Goal: Information Seeking & Learning: Check status

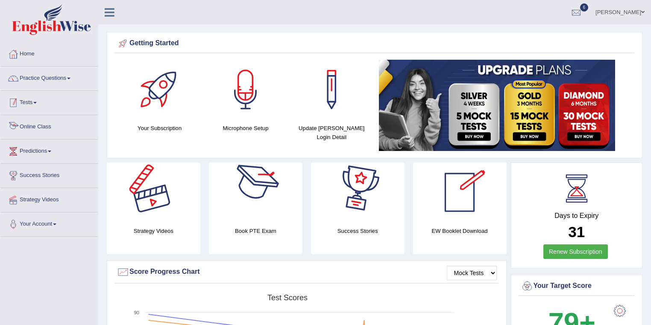
click at [73, 88] on li "Practice Questions Speaking Practice Read Aloud Repeat Sentence Describe Image …" at bounding box center [48, 79] width 97 height 24
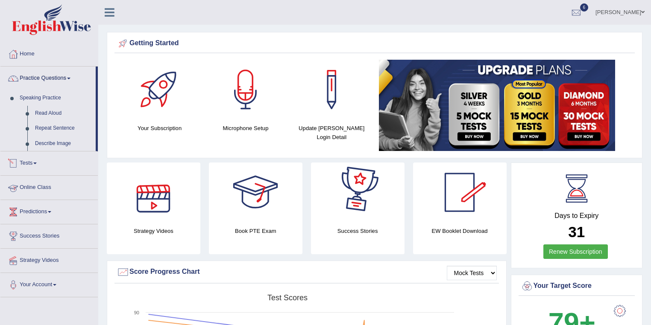
drag, startPoint x: 69, startPoint y: 74, endPoint x: 63, endPoint y: 84, distance: 11.1
click at [69, 75] on link "Practice Questions" at bounding box center [47, 77] width 95 height 21
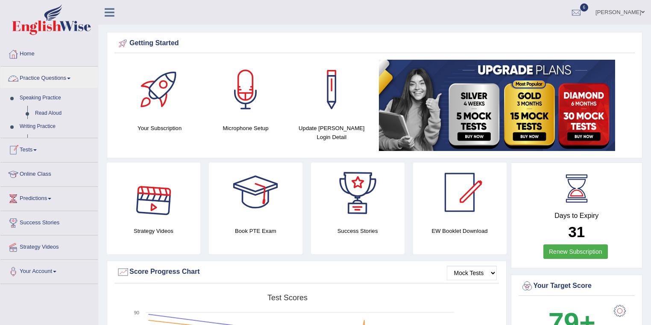
click at [45, 138] on link "Tests" at bounding box center [48, 148] width 97 height 21
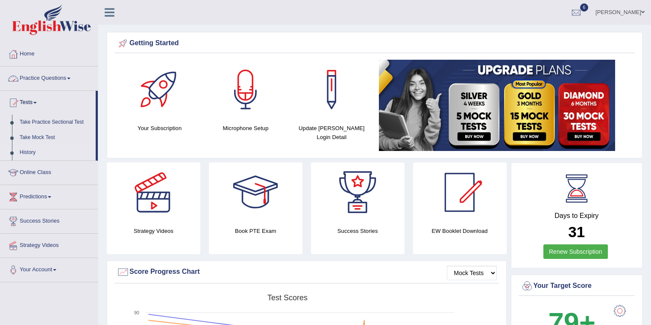
click at [32, 152] on link "History" at bounding box center [56, 152] width 80 height 15
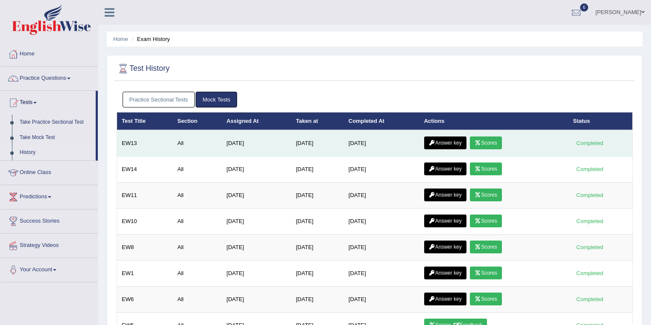
click at [499, 144] on link "Scores" at bounding box center [486, 143] width 32 height 13
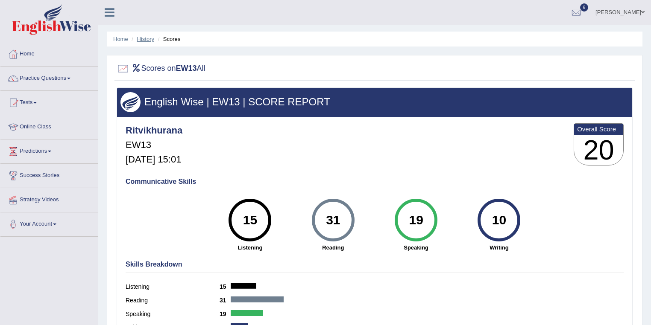
click at [145, 41] on link "History" at bounding box center [145, 39] width 17 height 6
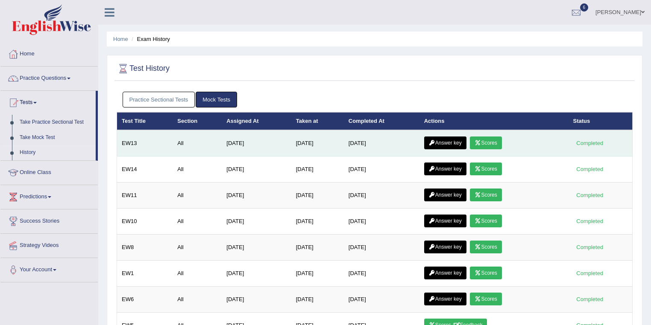
click at [450, 140] on link "Answer key" at bounding box center [445, 143] width 42 height 13
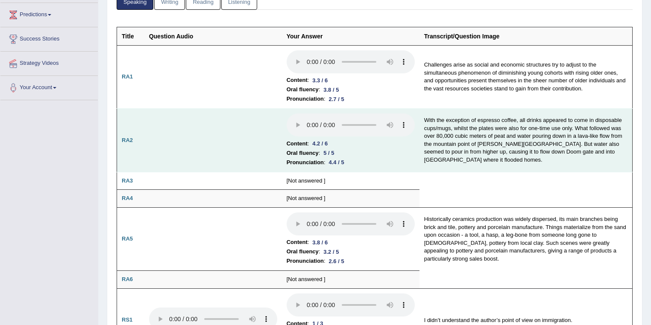
click at [272, 115] on tr "RA2 Content : 4.2 / 6 Oral fluency : 5 / 5 Pronunciation : 4.4 / 5 With the exc…" at bounding box center [374, 141] width 515 height 64
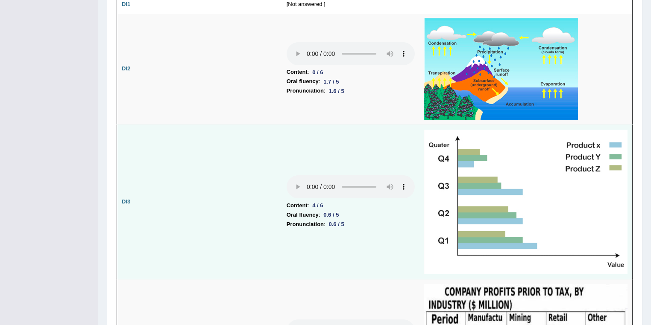
scroll to position [752, 0]
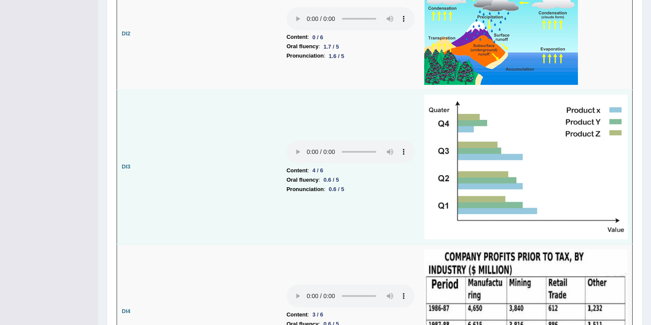
click at [323, 177] on div "0.6 / 5" at bounding box center [331, 180] width 22 height 9
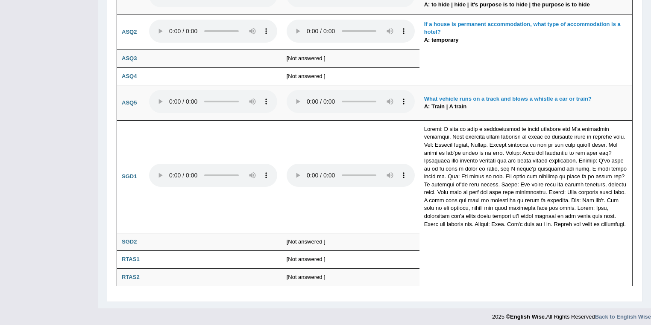
scroll to position [0, 0]
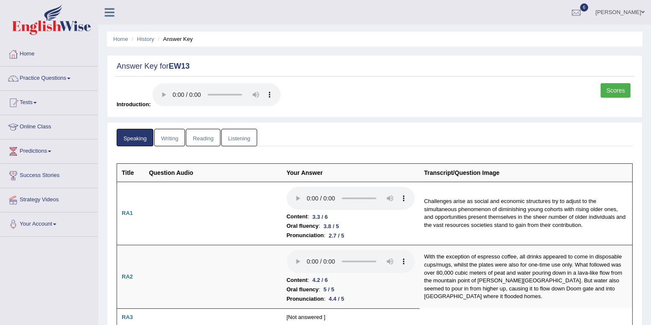
drag, startPoint x: 287, startPoint y: 236, endPoint x: 257, endPoint y: 58, distance: 181.1
click at [166, 143] on link "Writing" at bounding box center [169, 138] width 31 height 18
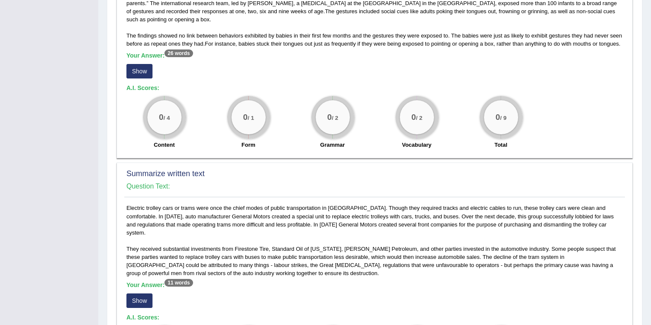
scroll to position [205, 0]
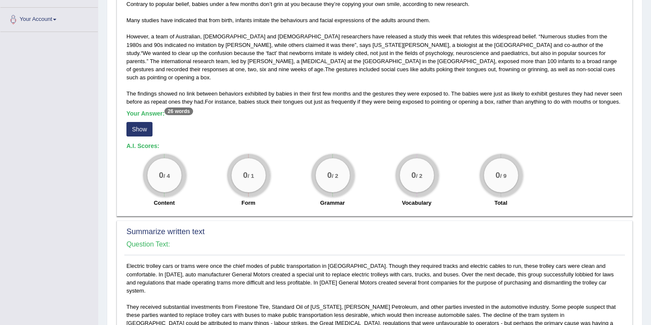
click at [139, 122] on button "Show" at bounding box center [139, 129] width 26 height 15
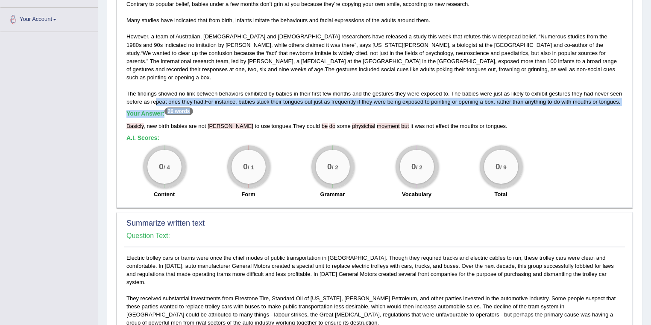
drag, startPoint x: 157, startPoint y: 94, endPoint x: 267, endPoint y: 97, distance: 109.8
click at [267, 97] on div "Contrary to popular belief, babies under a few months don’t grin at you because…" at bounding box center [374, 101] width 500 height 203
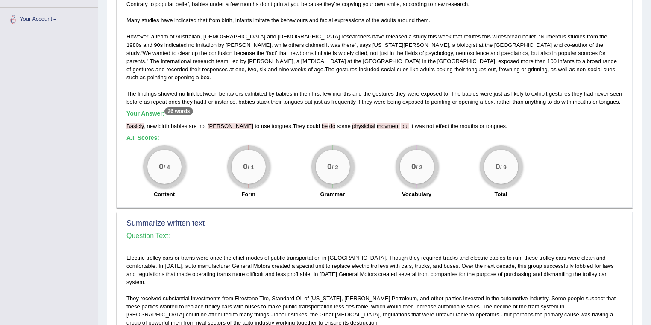
drag, startPoint x: 267, startPoint y: 97, endPoint x: 276, endPoint y: 96, distance: 9.1
click at [272, 97] on div "Contrary to popular belief, babies under a few months don’t grin at you because…" at bounding box center [374, 101] width 500 height 203
click at [272, 122] on div "Basicly , new birth babies are not abial to use tongues . They could be do some…" at bounding box center [374, 126] width 496 height 8
drag, startPoint x: 140, startPoint y: 116, endPoint x: 167, endPoint y: 118, distance: 27.4
click at [167, 122] on div "Basicly , new birth babies are not abial to use tongues . They could be do some…" at bounding box center [374, 126] width 496 height 8
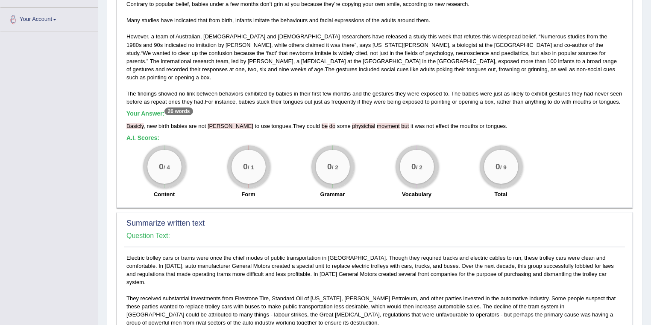
click at [133, 135] on b "A.I. Scores:" at bounding box center [142, 138] width 33 height 7
drag, startPoint x: 127, startPoint y: 116, endPoint x: 133, endPoint y: 117, distance: 6.1
click at [133, 123] on span "Basicly" at bounding box center [134, 126] width 17 height 6
click at [158, 135] on div "Contrary to popular belief, babies under a few months don’t grin at you because…" at bounding box center [374, 101] width 500 height 203
drag, startPoint x: 197, startPoint y: 119, endPoint x: 225, endPoint y: 119, distance: 28.2
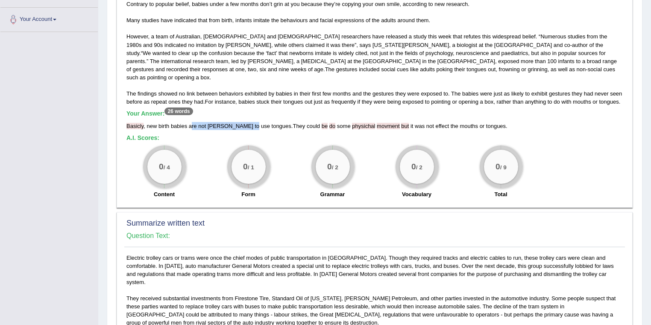
click at [225, 122] on div "Basicly , new birth babies are not abial to use tongues . They could be do some…" at bounding box center [374, 126] width 496 height 8
drag, startPoint x: 316, startPoint y: 117, endPoint x: 350, endPoint y: 118, distance: 34.2
click at [350, 122] on div "Basicly , new birth babies are not abial to use tongues . They could be do some…" at bounding box center [374, 126] width 496 height 8
click at [329, 125] on div "Contrary to popular belief, babies under a few months don’t grin at you because…" at bounding box center [374, 101] width 500 height 203
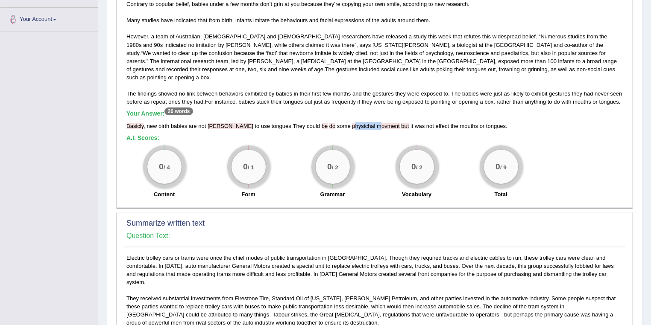
drag, startPoint x: 323, startPoint y: 116, endPoint x: 347, endPoint y: 118, distance: 24.0
click at [347, 122] on div "Basicly , new birth babies are not abial to use tongues . They could be do some…" at bounding box center [374, 126] width 496 height 8
click at [377, 123] on span "movment" at bounding box center [388, 126] width 23 height 6
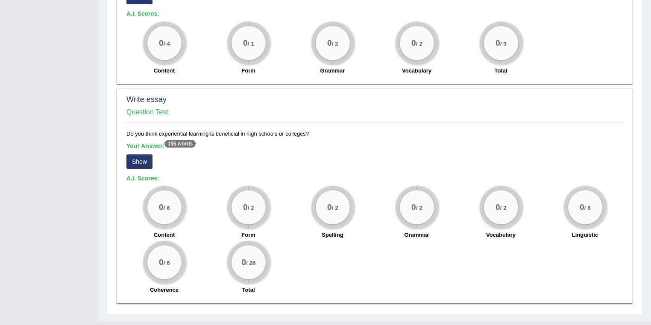
click at [129, 155] on button "Show" at bounding box center [139, 162] width 26 height 15
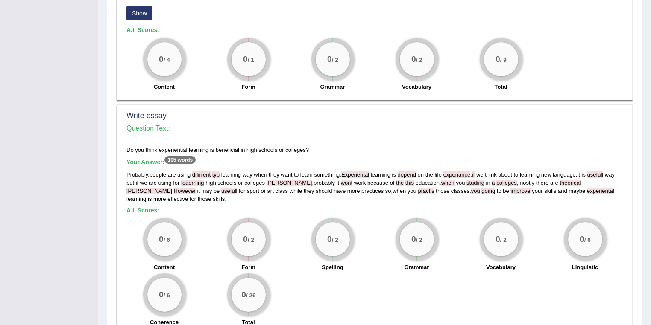
scroll to position [575, 0]
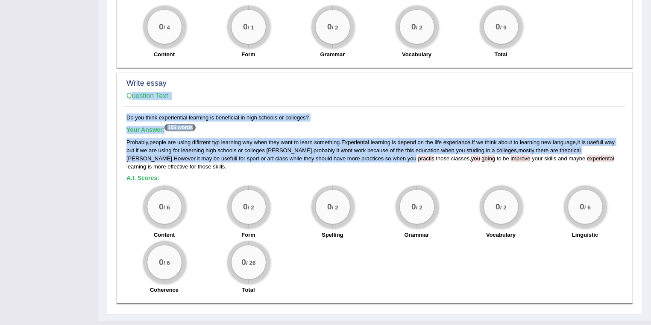
drag, startPoint x: 118, startPoint y: 125, endPoint x: 328, endPoint y: 137, distance: 210.4
click at [330, 137] on div "Write essay Question Text: Do you think experiential learning is beneficial in …" at bounding box center [375, 187] width 516 height 231
click at [327, 138] on div "Probably , people are using difirrent typ learning way when they want to learn …" at bounding box center [374, 154] width 496 height 32
drag, startPoint x: 324, startPoint y: 137, endPoint x: 293, endPoint y: 139, distance: 30.8
click at [323, 138] on div "Probably , people are using difirrent typ learning way when they want to learn …" at bounding box center [374, 154] width 496 height 32
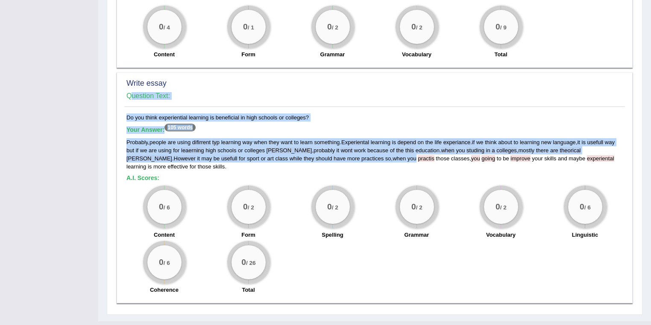
click at [265, 138] on div "Probably , people are using difirrent typ learning way when they want to learn …" at bounding box center [374, 154] width 496 height 32
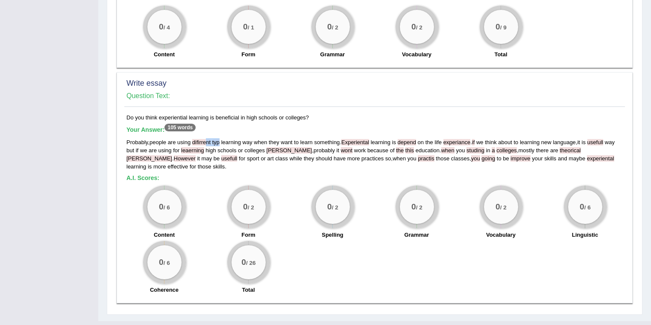
drag, startPoint x: 205, startPoint y: 126, endPoint x: 220, endPoint y: 126, distance: 14.9
click at [220, 138] on div "Probably , people are using difirrent typ learning way when they want to learn …" at bounding box center [374, 154] width 496 height 32
click at [290, 155] on span "while" at bounding box center [296, 158] width 13 height 6
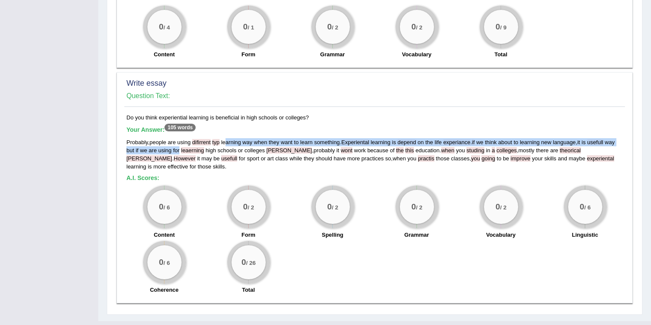
drag, startPoint x: 218, startPoint y: 128, endPoint x: 241, endPoint y: 128, distance: 23.1
click at [241, 138] on div "Probably , people are using difirrent typ learning way when they want to learn …" at bounding box center [374, 154] width 496 height 32
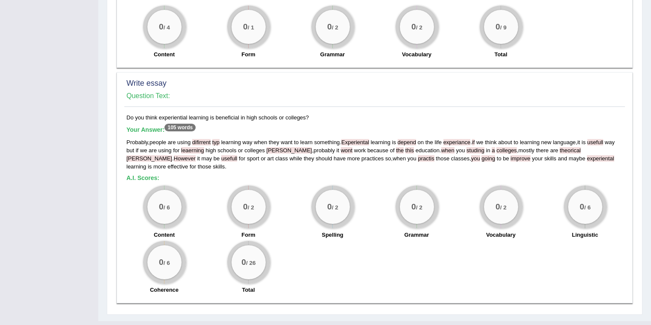
click at [247, 138] on div "Probably , people are using difirrent typ learning way when they want to learn …" at bounding box center [374, 154] width 496 height 32
click at [313, 147] on span "probably" at bounding box center [323, 150] width 21 height 6
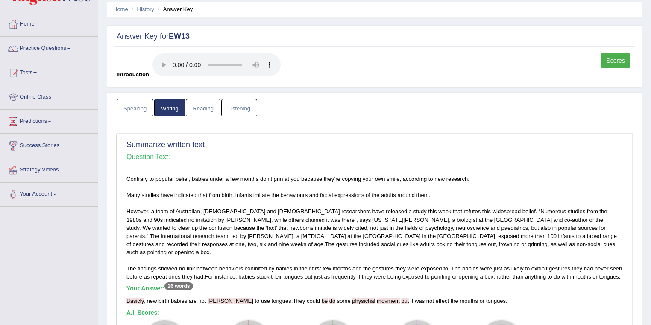
scroll to position [0, 0]
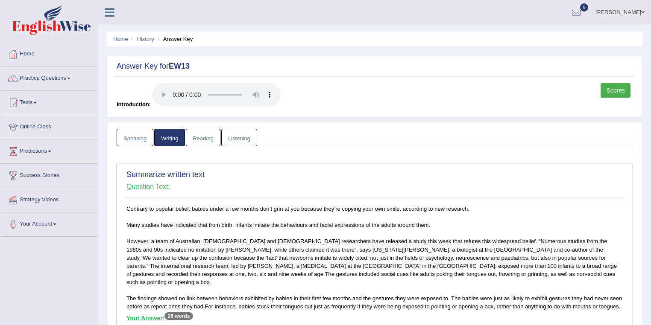
click at [209, 133] on link "Reading" at bounding box center [203, 138] width 34 height 18
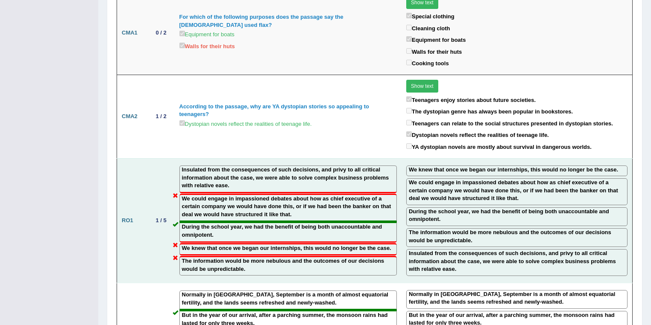
scroll to position [1025, 0]
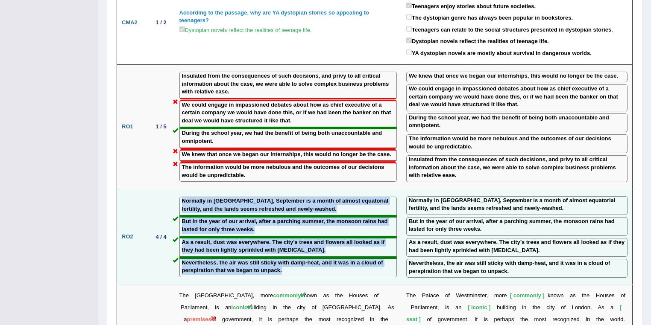
drag, startPoint x: 181, startPoint y: 184, endPoint x: 290, endPoint y: 251, distance: 127.8
click at [296, 259] on td "Normally in Delhi, September is a month of almost equatorial fertility, and the…" at bounding box center [288, 237] width 227 height 96
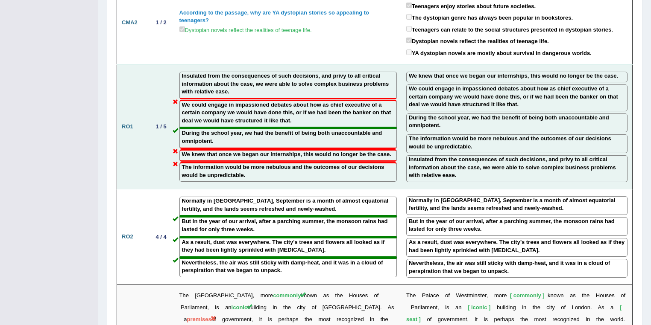
drag, startPoint x: 255, startPoint y: 122, endPoint x: 244, endPoint y: 132, distance: 14.2
click at [255, 129] on label "During the school year, we had the benefit of being both unaccountable and omni…" at bounding box center [288, 137] width 212 height 16
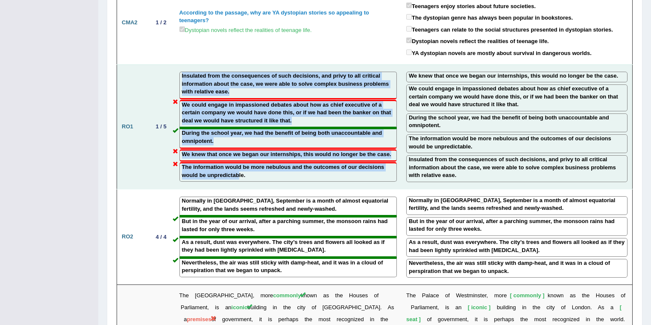
drag, startPoint x: 239, startPoint y: 157, endPoint x: 178, endPoint y: 70, distance: 105.9
click at [178, 70] on td "Insulated from the consequences of such decisions, and privy to all critical in…" at bounding box center [288, 126] width 227 height 125
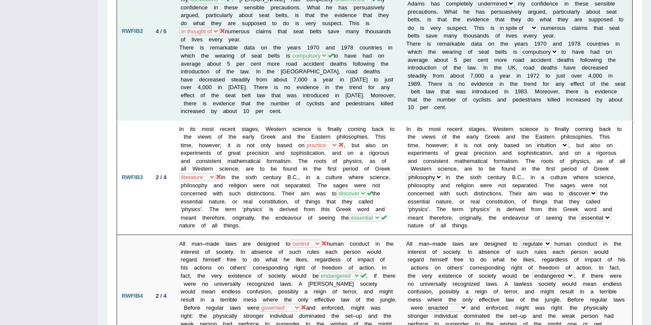
scroll to position [307, 0]
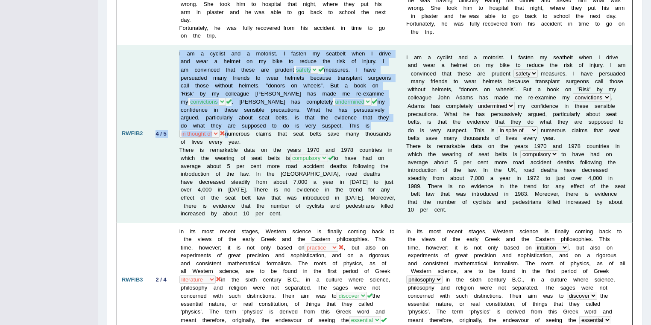
drag, startPoint x: 152, startPoint y: 130, endPoint x: 176, endPoint y: 132, distance: 24.8
click at [176, 132] on tr "RWFIB2 4 / 5 I am a cyclist and a motorist. I fasten my seatbelt when I drive a…" at bounding box center [374, 134] width 515 height 178
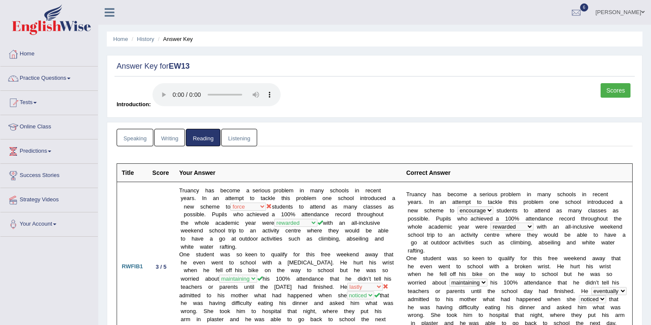
scroll to position [0, 0]
click at [245, 142] on link "Listening" at bounding box center [239, 138] width 36 height 18
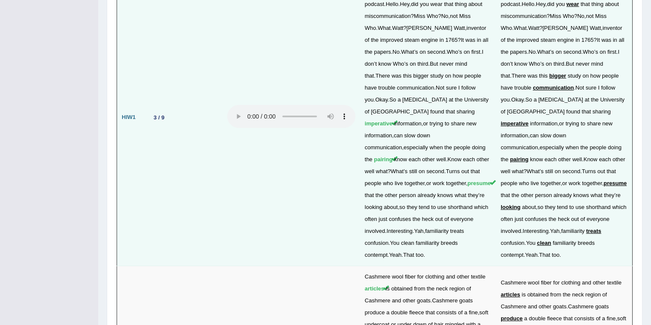
scroll to position [1435, 0]
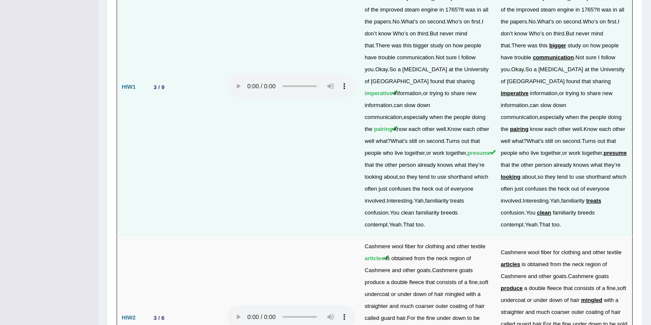
drag, startPoint x: 103, startPoint y: 60, endPoint x: 162, endPoint y: 61, distance: 59.4
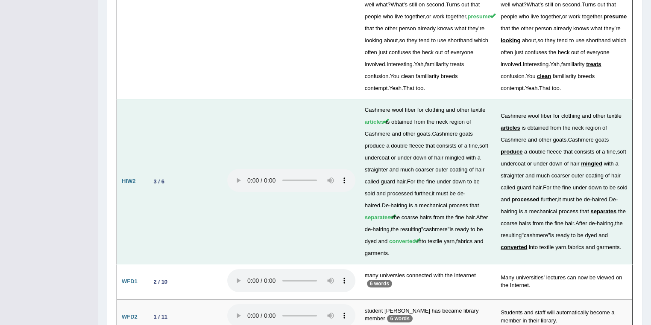
scroll to position [1603, 0]
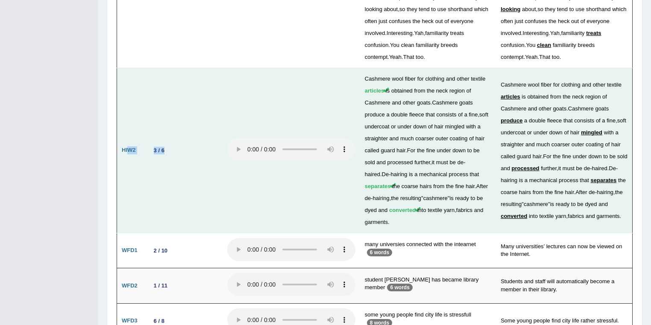
drag, startPoint x: 128, startPoint y: 108, endPoint x: 205, endPoint y: 110, distance: 76.9
click at [205, 110] on tr "HIW2 3 / 6 Cashmere wool fiber for clothing and other textile articles is obtai…" at bounding box center [374, 150] width 515 height 165
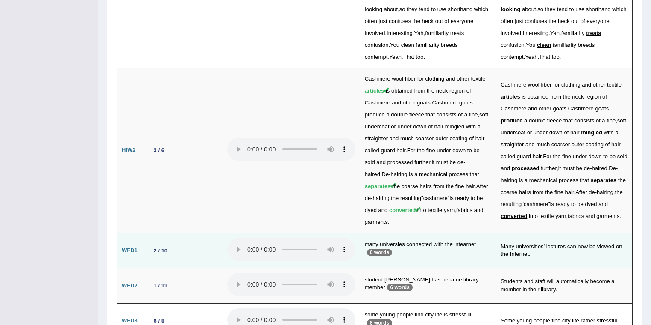
click at [139, 233] on td "WFD1" at bounding box center [131, 250] width 29 height 35
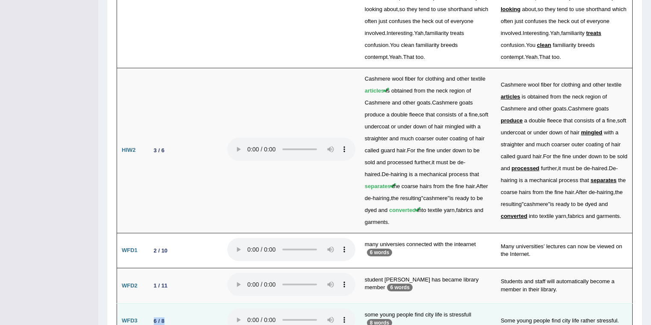
drag, startPoint x: 147, startPoint y: 274, endPoint x: 183, endPoint y: 276, distance: 36.3
click at [183, 304] on td "6 / 8" at bounding box center [184, 321] width 77 height 35
click at [173, 304] on td "6 / 8" at bounding box center [184, 321] width 77 height 35
drag, startPoint x: 142, startPoint y: 272, endPoint x: 179, endPoint y: 278, distance: 37.6
click at [179, 304] on tr "WFD3 6 / 8 some young people find city life is stressfull 8 words Some young pe…" at bounding box center [374, 321] width 515 height 35
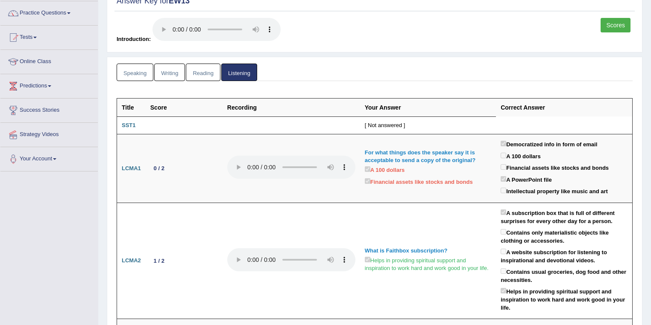
scroll to position [0, 0]
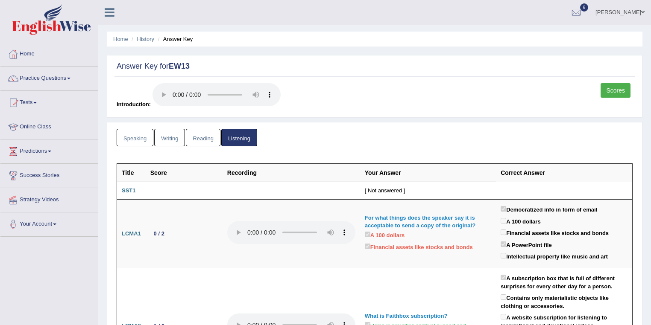
click at [611, 89] on link "Scores" at bounding box center [615, 90] width 30 height 15
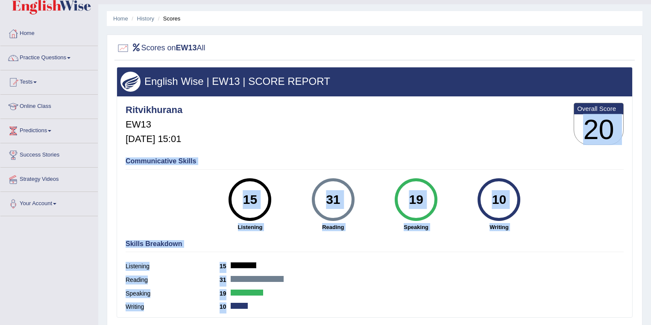
drag, startPoint x: 574, startPoint y: 127, endPoint x: 652, endPoint y: 130, distance: 77.8
click at [650, 130] on html "Toggle navigation Home Practice Questions Speaking Practice Read Aloud Repeat S…" at bounding box center [325, 142] width 651 height 325
click at [492, 185] on div "10" at bounding box center [498, 200] width 31 height 36
click at [366, 204] on div "31 Reading" at bounding box center [333, 204] width 83 height 53
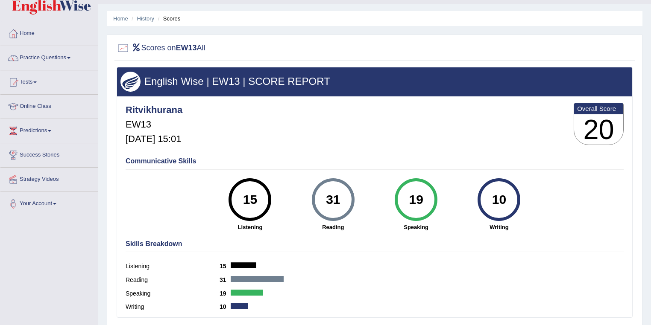
drag, startPoint x: 350, startPoint y: 202, endPoint x: 355, endPoint y: 209, distance: 8.9
click at [355, 209] on div "31 Reading" at bounding box center [333, 204] width 83 height 53
drag, startPoint x: 351, startPoint y: 202, endPoint x: 328, endPoint y: 204, distance: 23.6
click at [328, 204] on div "31" at bounding box center [332, 200] width 31 height 36
click at [348, 159] on h4 "Communicative Skills" at bounding box center [375, 162] width 498 height 8
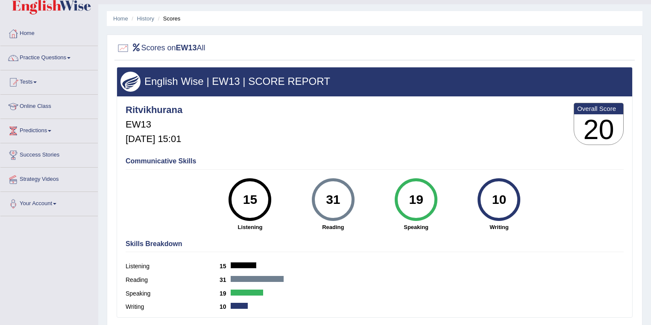
drag, startPoint x: 323, startPoint y: 203, endPoint x: 340, endPoint y: 205, distance: 17.2
click at [340, 205] on div "31" at bounding box center [332, 200] width 31 height 36
click at [403, 205] on div "19" at bounding box center [415, 200] width 31 height 36
drag, startPoint x: 442, startPoint y: 207, endPoint x: 450, endPoint y: 208, distance: 8.7
click at [450, 208] on div "19 Speaking" at bounding box center [415, 204] width 83 height 53
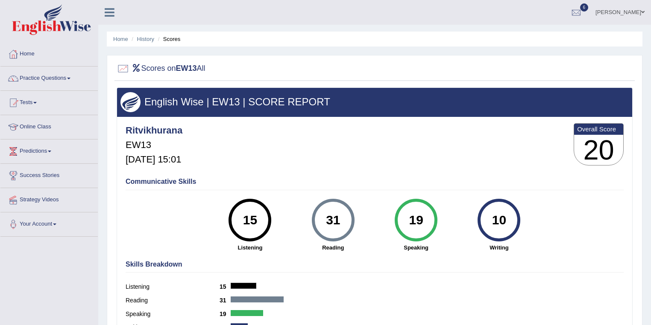
click at [532, 52] on div "Home History Scores Scores on EW13 All English Wise | EW13 | SCORE REPORT Ritvi…" at bounding box center [374, 213] width 553 height 427
click at [149, 35] on li "History" at bounding box center [141, 39] width 25 height 8
click at [149, 38] on link "History" at bounding box center [145, 39] width 17 height 6
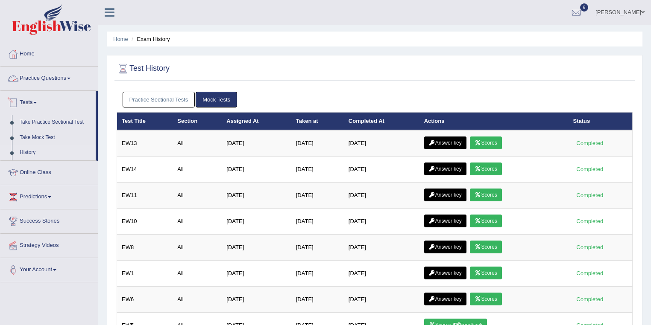
click at [69, 75] on link "Practice Questions" at bounding box center [48, 77] width 97 height 21
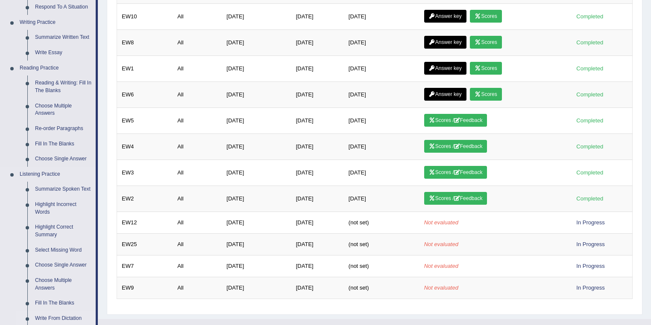
scroll to position [307, 0]
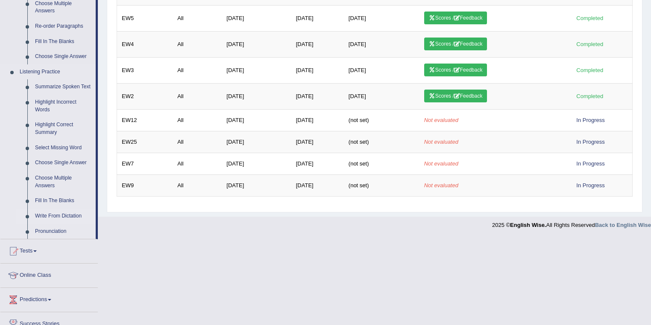
click at [68, 218] on link "Write From Dictation" at bounding box center [63, 216] width 64 height 15
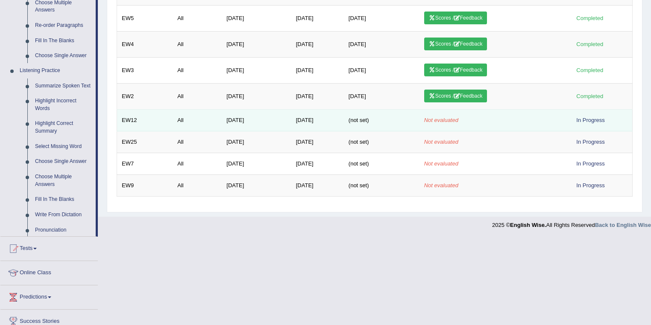
scroll to position [216, 0]
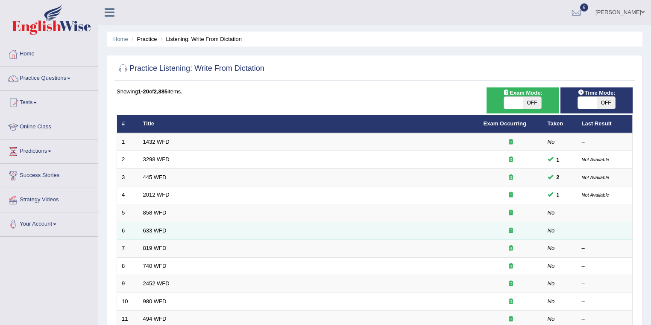
click at [161, 231] on link "633 WFD" at bounding box center [154, 231] width 23 height 6
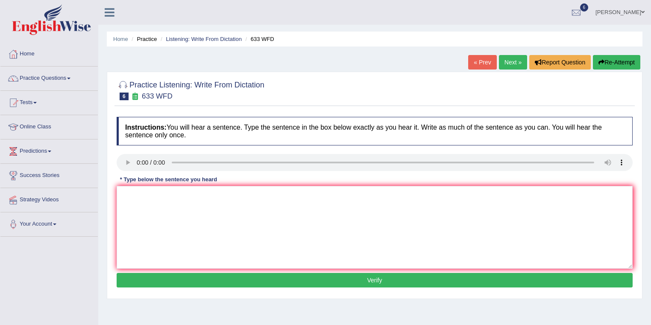
click at [504, 63] on link "Next »" at bounding box center [513, 62] width 28 height 15
click at [83, 85] on link "Practice Questions" at bounding box center [48, 77] width 97 height 21
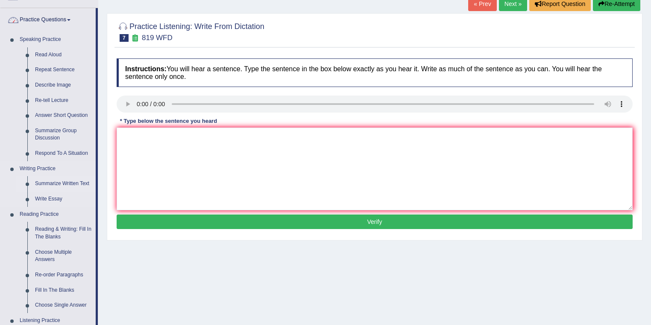
scroll to position [137, 0]
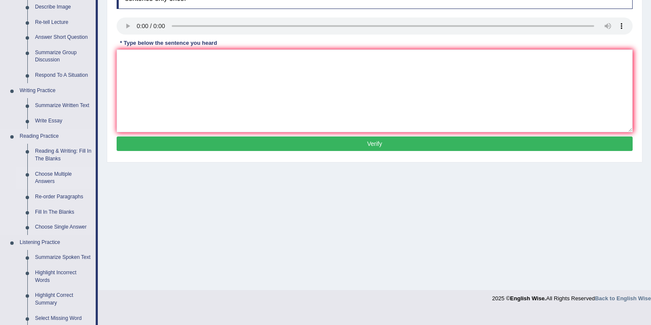
click at [62, 174] on link "Choose Multiple Answers" at bounding box center [63, 178] width 64 height 23
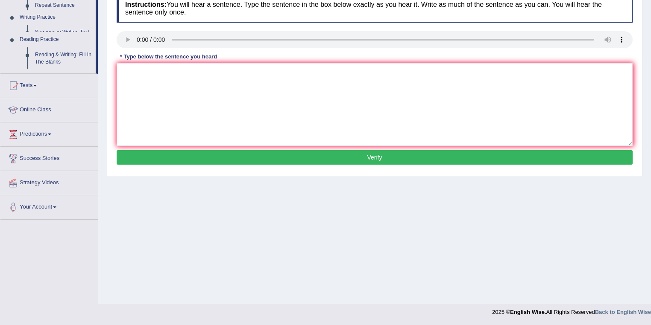
scroll to position [123, 0]
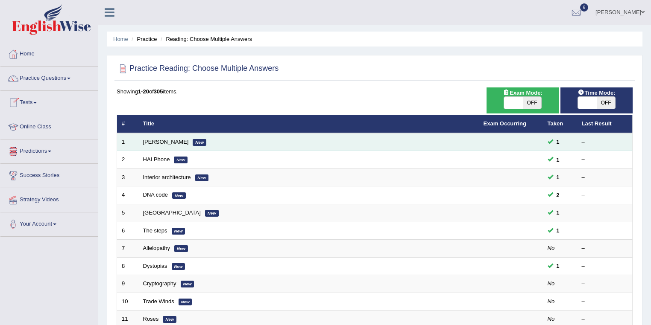
click at [140, 144] on td "Damian Scarf New" at bounding box center [308, 142] width 340 height 18
click at [154, 141] on link "Damian Scarf" at bounding box center [166, 142] width 46 height 6
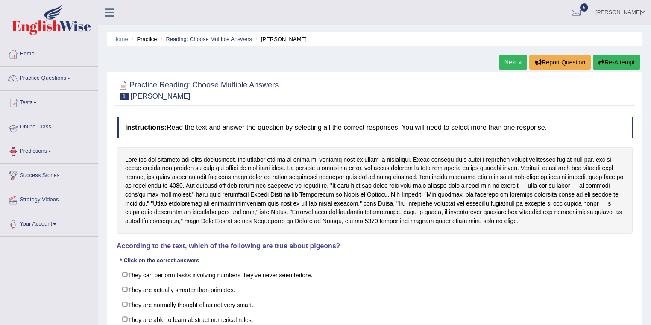
click at [74, 83] on link "Practice Questions" at bounding box center [48, 77] width 97 height 21
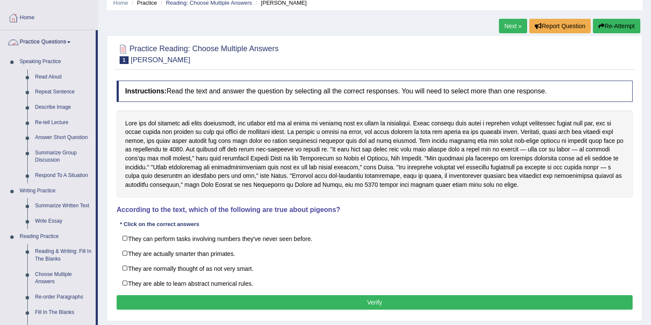
scroll to position [68, 0]
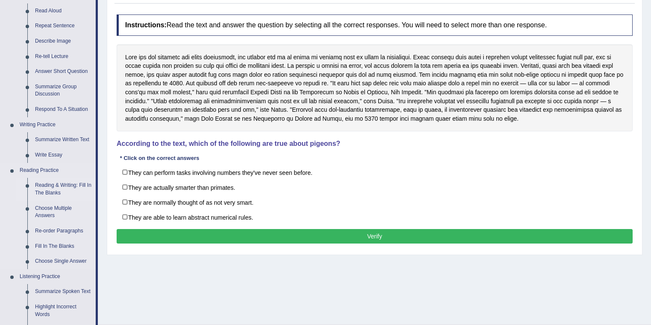
click at [65, 183] on link "Reading & Writing: Fill In The Blanks" at bounding box center [63, 189] width 64 height 23
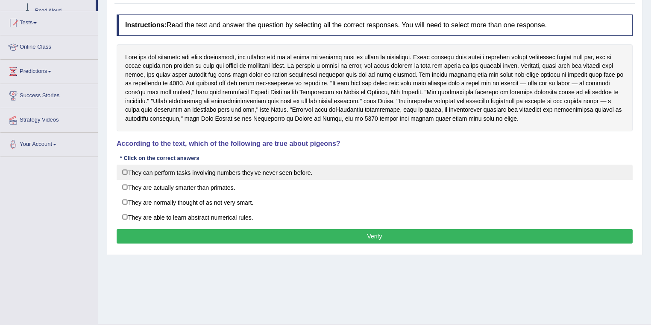
scroll to position [123, 0]
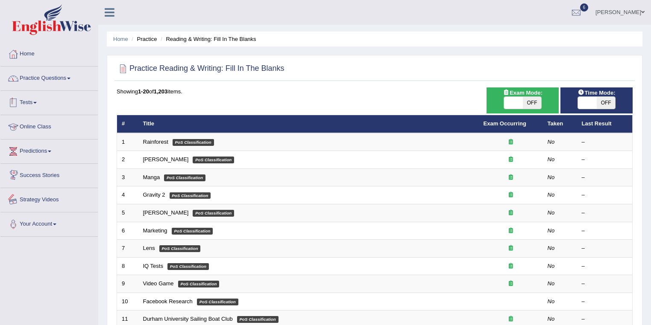
click at [68, 78] on link "Practice Questions" at bounding box center [48, 77] width 97 height 21
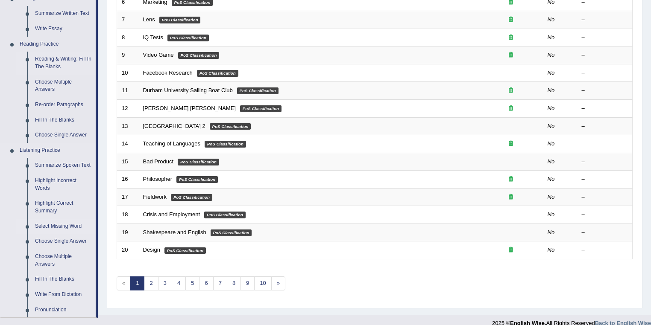
scroll to position [239, 0]
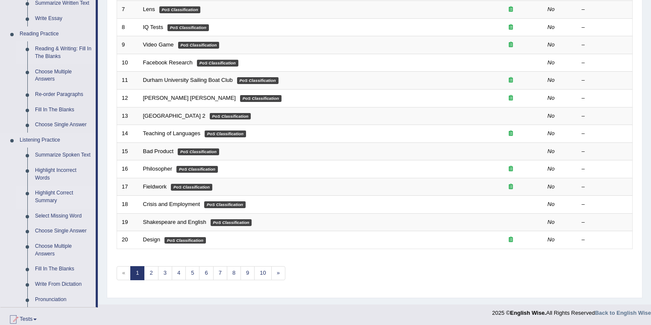
click at [64, 196] on link "Highlight Correct Summary" at bounding box center [63, 197] width 64 height 23
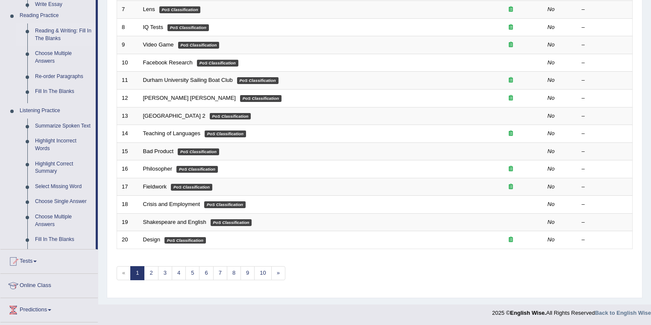
scroll to position [237, 0]
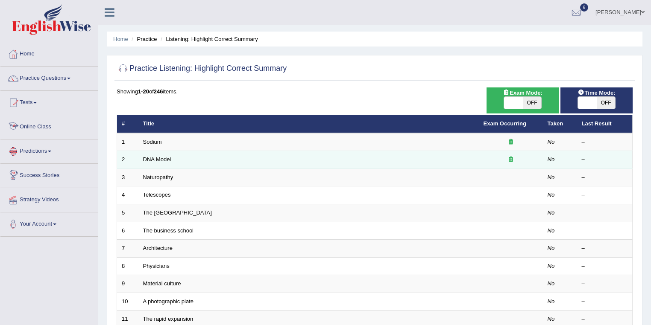
click at [145, 164] on td "DNA Model" at bounding box center [308, 160] width 340 height 18
click at [153, 156] on link "DNA Model" at bounding box center [157, 159] width 28 height 6
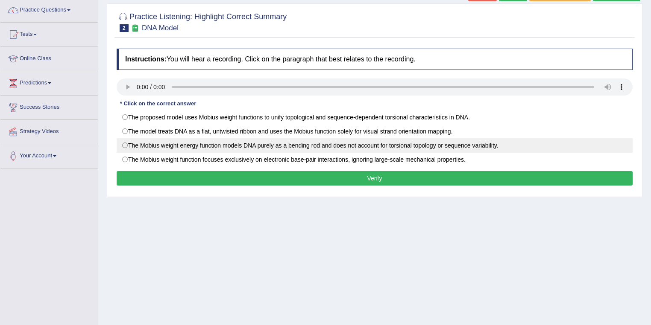
drag, startPoint x: 129, startPoint y: 144, endPoint x: 128, endPoint y: 158, distance: 13.7
click at [129, 143] on label "The Mobius weight energy function models DNA purely as a bending rod and does n…" at bounding box center [375, 145] width 516 height 15
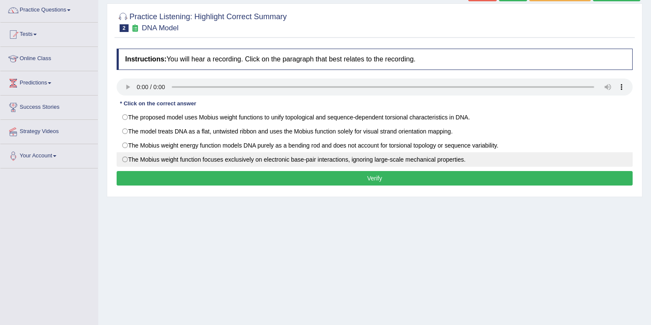
radio input "true"
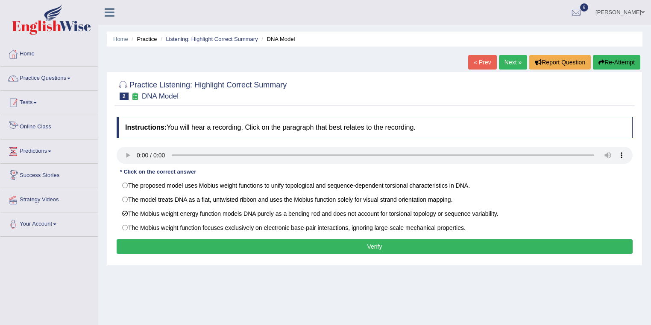
drag, startPoint x: 50, startPoint y: 79, endPoint x: 61, endPoint y: 109, distance: 32.7
click at [50, 79] on link "Practice Questions" at bounding box center [48, 77] width 97 height 21
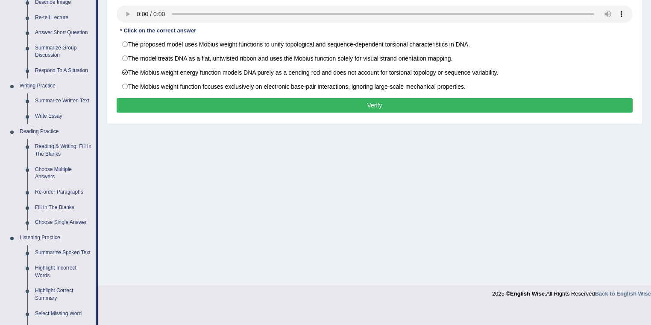
scroll to position [205, 0]
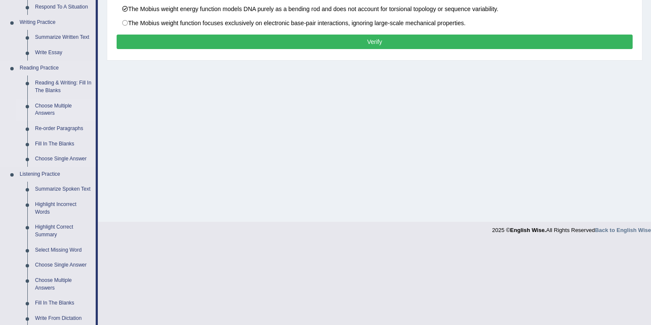
click at [56, 106] on link "Choose Multiple Answers" at bounding box center [63, 110] width 64 height 23
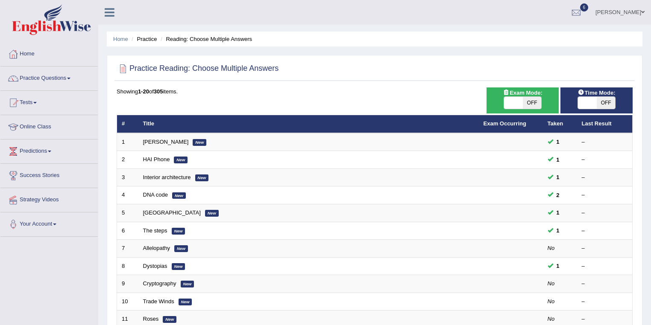
click at [155, 181] on td "Interior architecture New" at bounding box center [308, 178] width 340 height 18
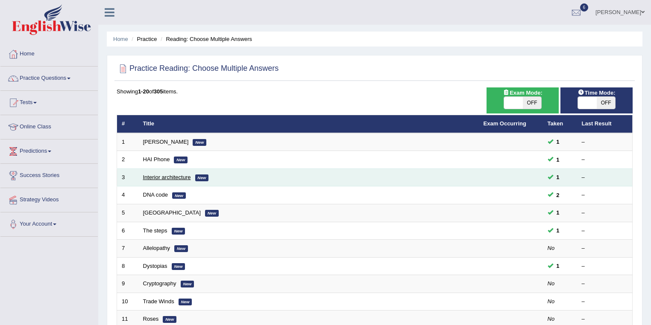
click at [180, 174] on link "Interior architecture" at bounding box center [167, 177] width 48 height 6
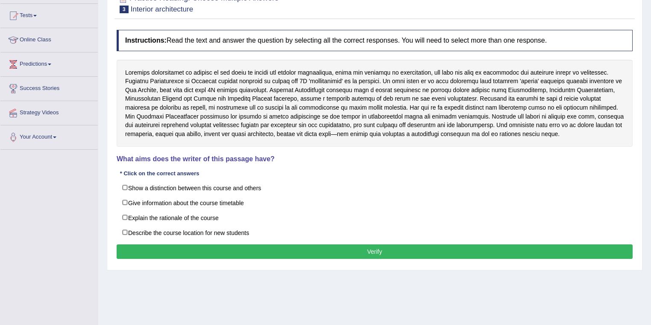
scroll to position [102, 0]
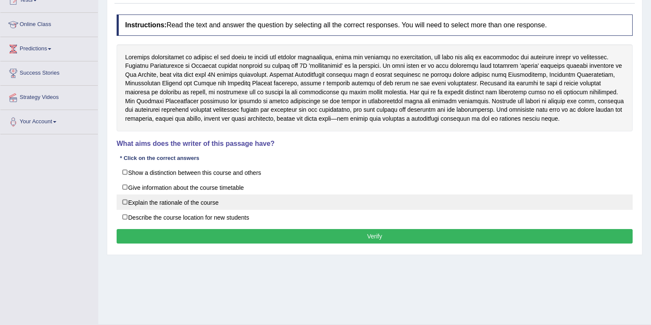
click at [167, 195] on label "Explain the rationale of the course" at bounding box center [375, 202] width 516 height 15
checkbox input "true"
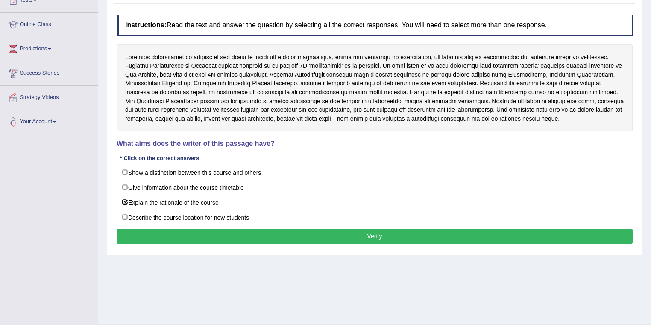
click at [319, 240] on button "Verify" at bounding box center [375, 236] width 516 height 15
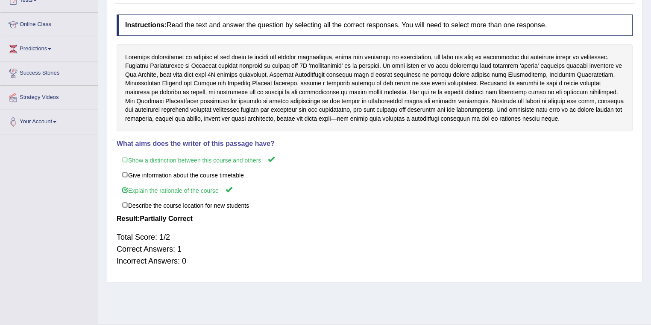
scroll to position [0, 0]
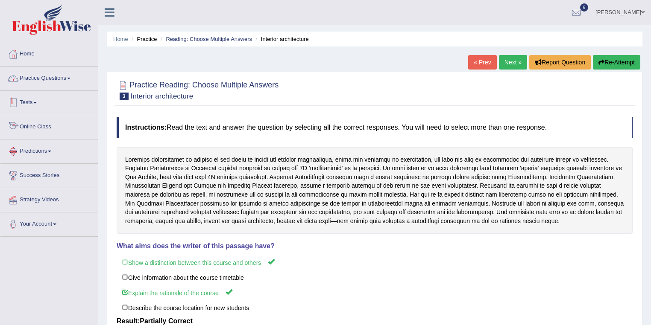
click at [43, 98] on link "Tests" at bounding box center [48, 101] width 97 height 21
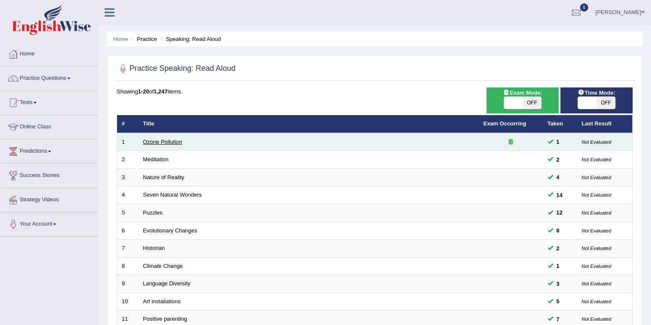
click at [169, 140] on link "Ozone Pollution" at bounding box center [162, 142] width 39 height 6
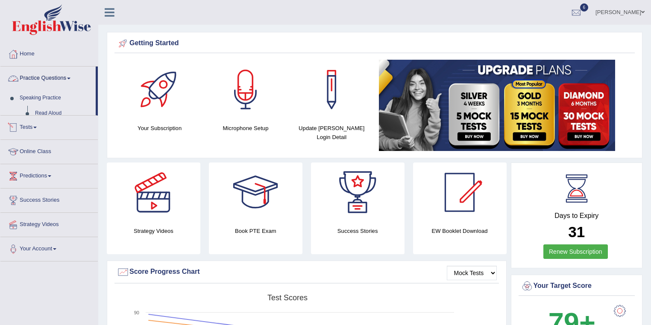
click at [56, 104] on link "Speaking Practice" at bounding box center [56, 98] width 80 height 15
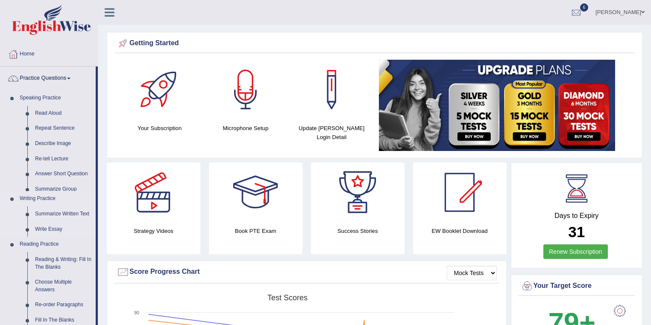
click at [55, 114] on link "Read Aloud" at bounding box center [63, 113] width 64 height 15
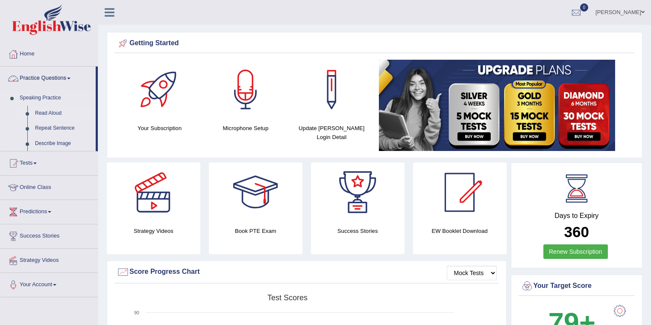
click at [53, 106] on link "Read Aloud" at bounding box center [63, 113] width 64 height 15
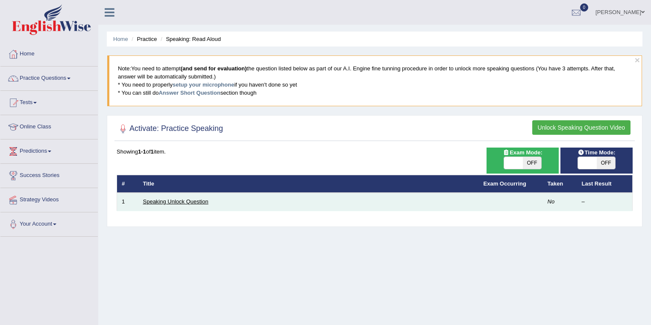
click at [185, 199] on link "Speaking Unlock Question" at bounding box center [175, 202] width 65 height 6
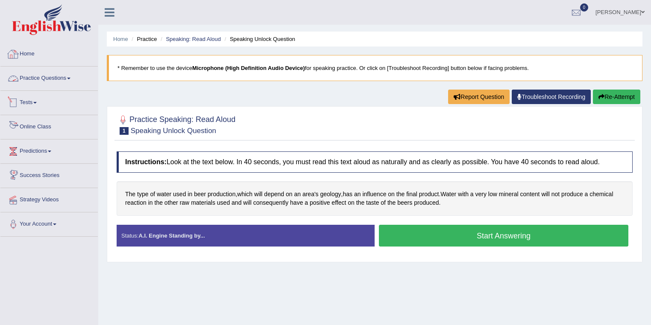
click at [52, 61] on link "Home" at bounding box center [48, 52] width 97 height 21
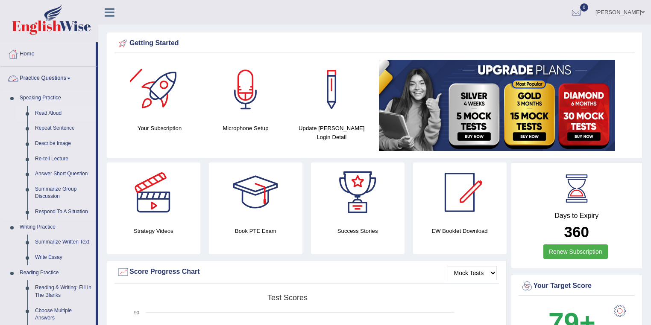
click at [50, 113] on link "Read Aloud" at bounding box center [63, 113] width 64 height 15
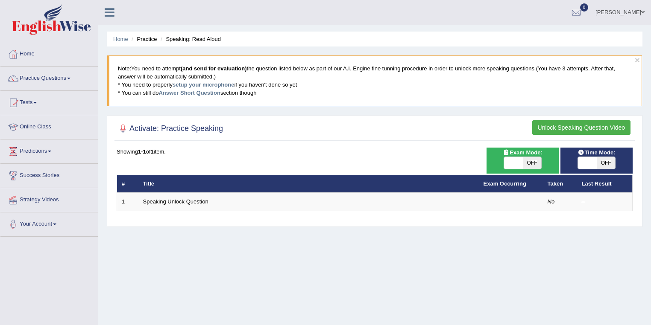
click at [541, 163] on span "OFF" at bounding box center [532, 163] width 19 height 12
checkbox input "true"
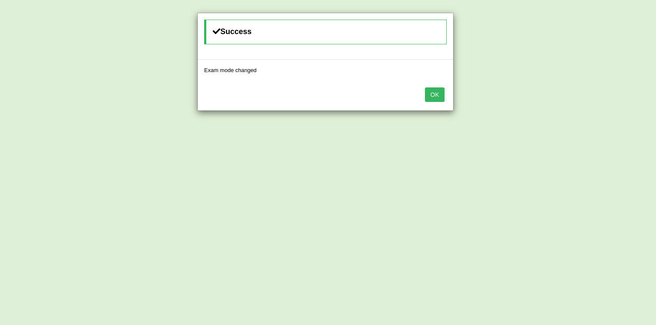
click at [437, 99] on button "OK" at bounding box center [435, 95] width 20 height 15
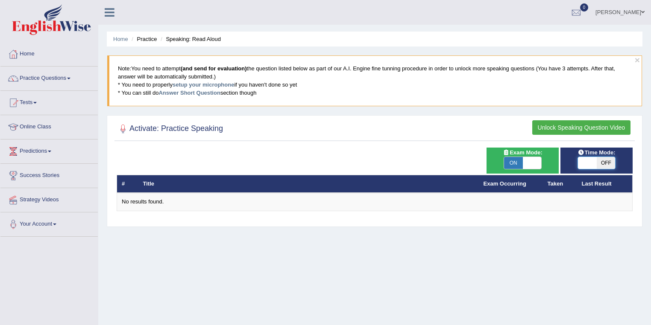
click at [594, 163] on span at bounding box center [587, 163] width 19 height 12
click at [608, 166] on span "OFF" at bounding box center [606, 163] width 19 height 12
checkbox input "true"
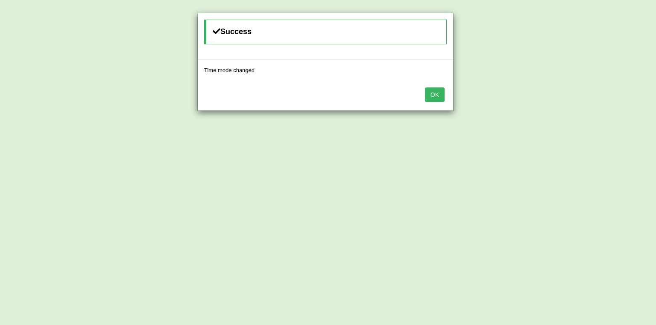
click at [437, 101] on button "OK" at bounding box center [435, 95] width 20 height 15
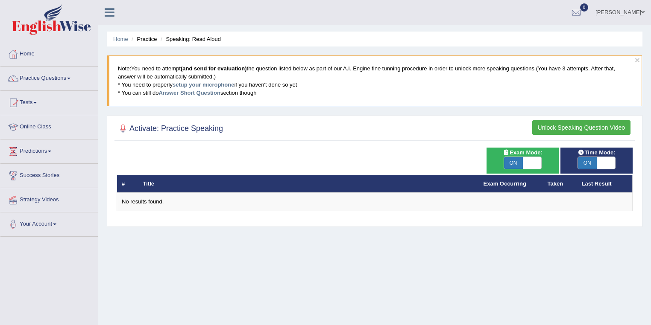
click at [522, 161] on span "ON" at bounding box center [513, 163] width 19 height 12
checkbox input "false"
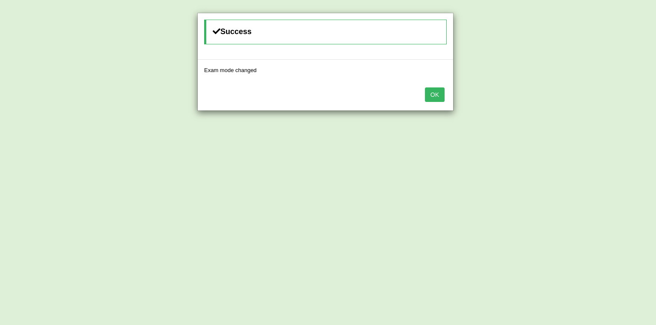
click at [442, 102] on div "OK" at bounding box center [325, 96] width 255 height 30
click at [430, 91] on button "OK" at bounding box center [435, 95] width 20 height 15
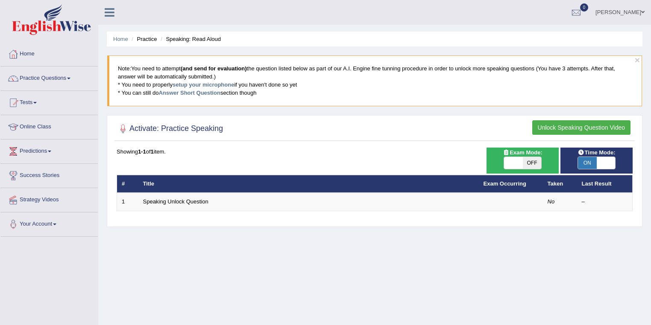
click at [608, 153] on span "Time Mode:" at bounding box center [596, 152] width 44 height 9
click at [599, 158] on span at bounding box center [606, 163] width 19 height 12
checkbox input "false"
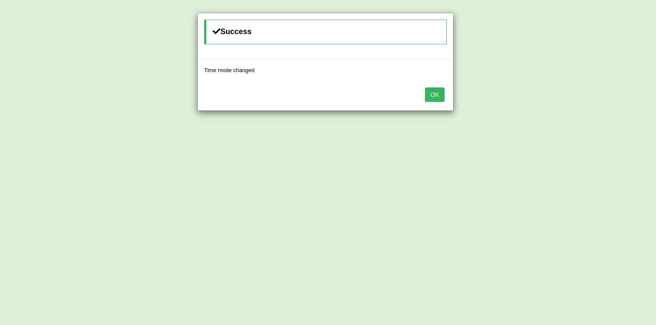
click at [445, 97] on div "OK" at bounding box center [325, 96] width 255 height 30
click at [435, 97] on button "OK" at bounding box center [435, 95] width 20 height 15
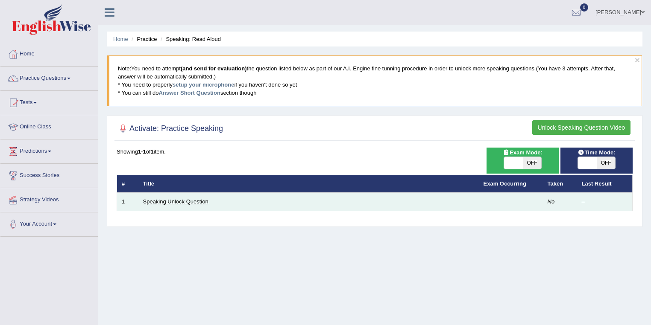
click at [184, 201] on link "Speaking Unlock Question" at bounding box center [175, 202] width 65 height 6
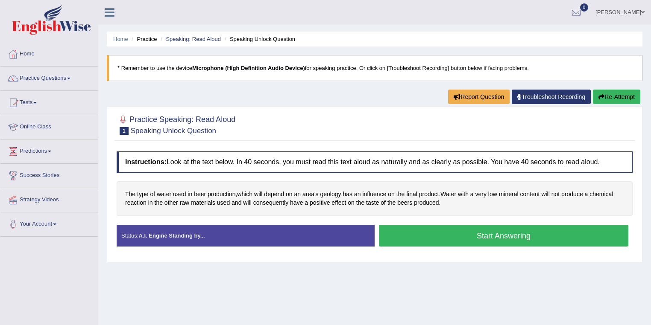
click at [483, 234] on button "Start Answering" at bounding box center [503, 236] width 249 height 22
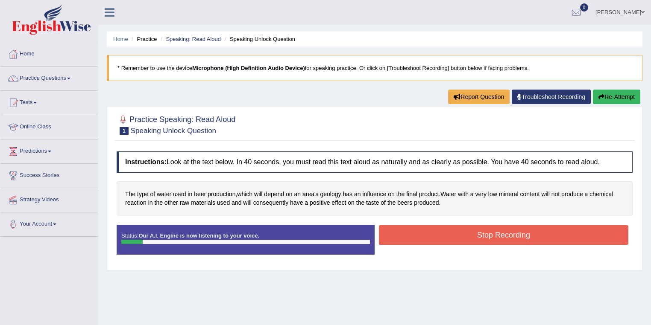
click at [533, 237] on button "Stop Recording" at bounding box center [503, 235] width 249 height 20
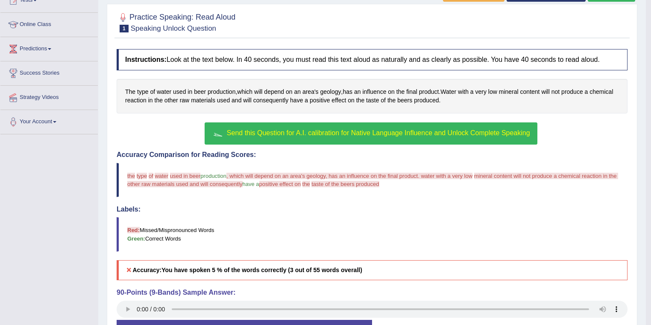
scroll to position [169, 0]
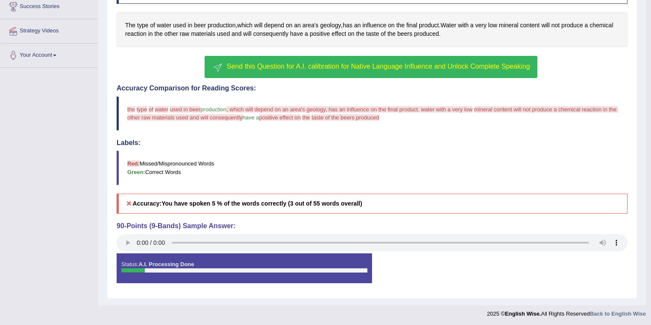
click at [379, 67] on span "Send this Question for A.I. calibration for Native Language Influence and Unloc…" at bounding box center [378, 66] width 303 height 7
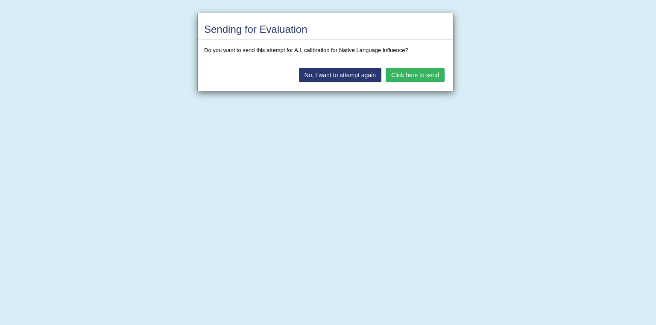
click at [422, 76] on button "Click here to send" at bounding box center [415, 75] width 59 height 15
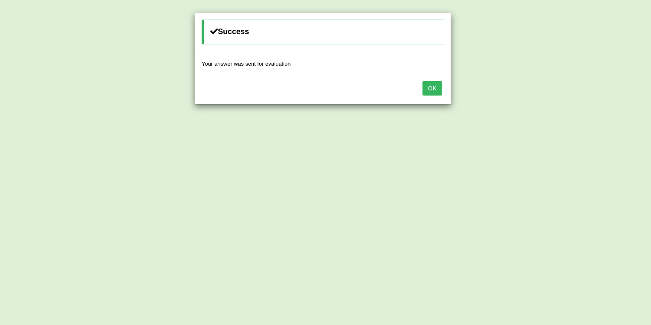
click at [433, 81] on button "OK" at bounding box center [432, 88] width 20 height 15
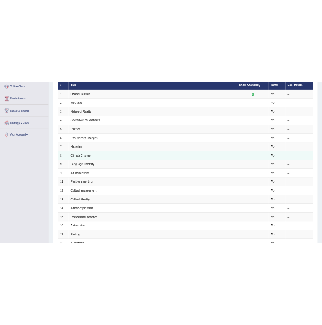
scroll to position [67, 0]
